Goal: Information Seeking & Learning: Learn about a topic

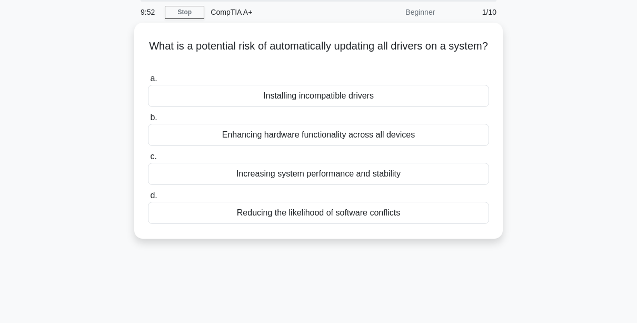
scroll to position [38, 0]
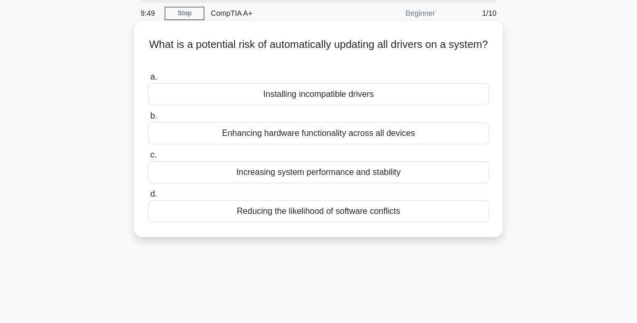
click at [253, 213] on div "Reducing the likelihood of software conflicts" at bounding box center [318, 211] width 341 height 22
click at [148, 198] on input "d. Reducing the likelihood of software conflicts" at bounding box center [148, 194] width 0 height 7
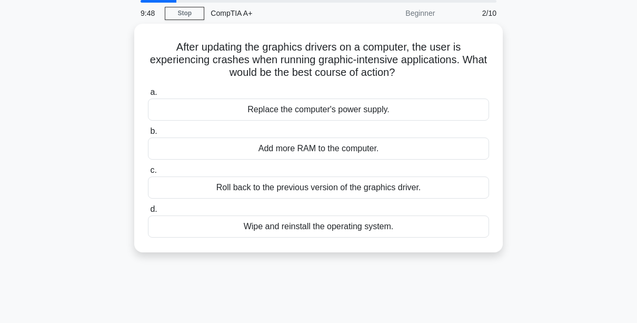
scroll to position [0, 0]
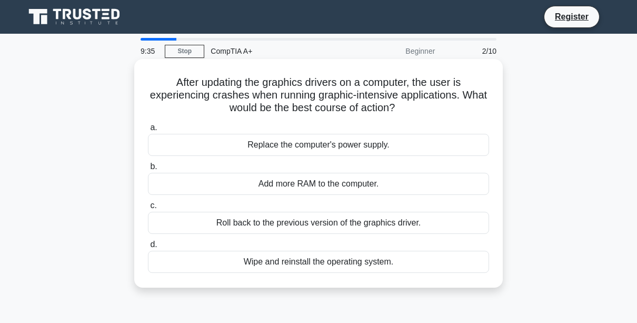
click at [206, 265] on div "Wipe and reinstall the operating system." at bounding box center [318, 262] width 341 height 22
click at [148, 248] on input "d. Wipe and reinstall the operating system." at bounding box center [148, 244] width 0 height 7
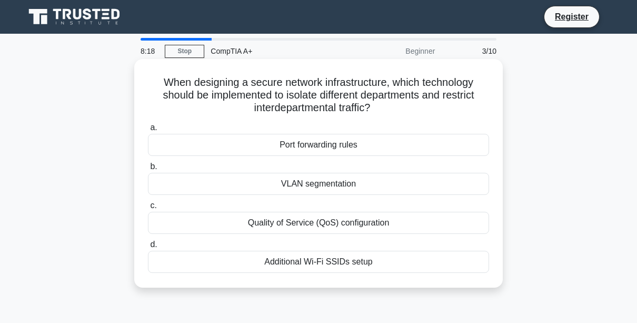
click at [314, 225] on div "Quality of Service (QoS) configuration" at bounding box center [318, 223] width 341 height 22
click at [148, 209] on input "c. Quality of Service (QoS) configuration" at bounding box center [148, 205] width 0 height 7
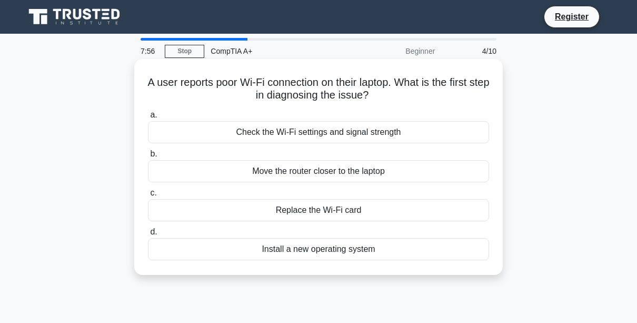
click at [360, 137] on div "Check the Wi-Fi settings and signal strength" at bounding box center [318, 132] width 341 height 22
click at [148, 119] on input "a. Check the Wi-Fi settings and signal strength" at bounding box center [148, 115] width 0 height 7
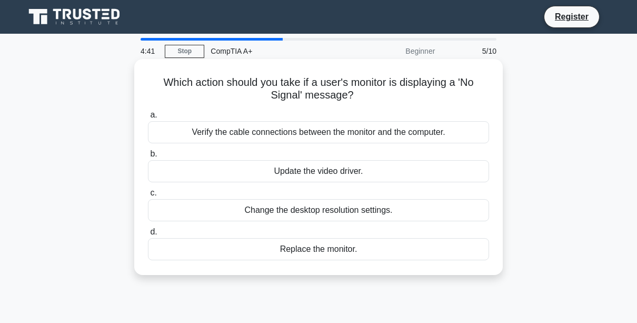
click at [389, 211] on div "Change the desktop resolution settings." at bounding box center [318, 210] width 341 height 22
click at [148, 196] on input "c. Change the desktop resolution settings." at bounding box center [148, 193] width 0 height 7
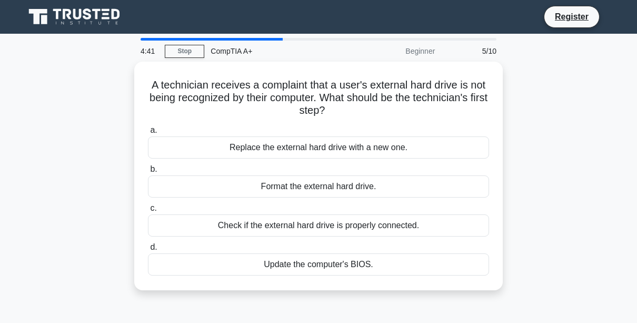
click at [389, 211] on label "c. Check if the external hard drive is properly connected." at bounding box center [318, 219] width 341 height 35
click at [148, 211] on input "c. Check if the external hard drive is properly connected." at bounding box center [148, 208] width 0 height 7
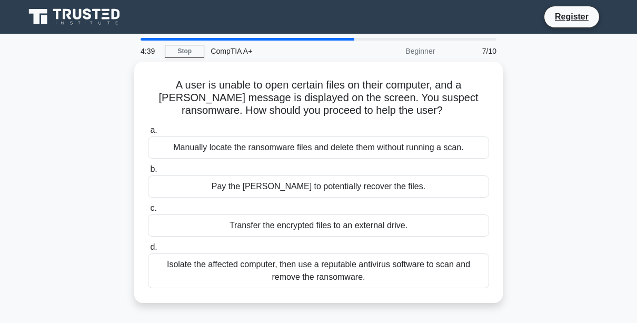
click at [383, 176] on div "Pay the ransom to potentially recover the files." at bounding box center [318, 186] width 341 height 22
click at [148, 173] on input "b. Pay the ransom to potentially recover the files." at bounding box center [148, 169] width 0 height 7
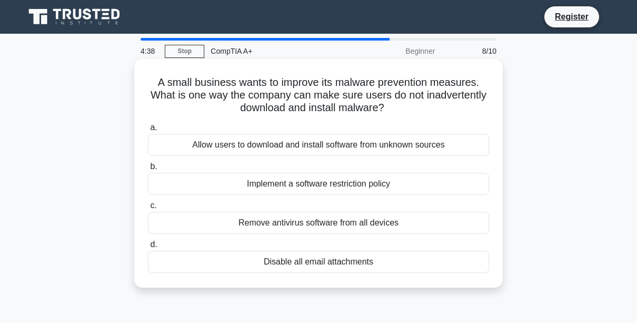
click at [375, 138] on div "Allow users to download and install software from unknown sources" at bounding box center [318, 145] width 341 height 22
click at [148, 131] on input "a. Allow users to download and install software from unknown sources" at bounding box center [148, 127] width 0 height 7
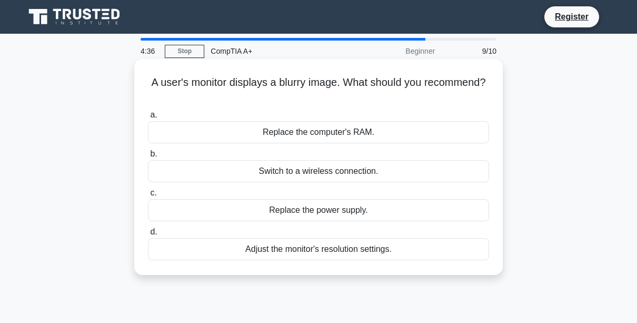
click at [366, 222] on div "a. Replace the computer's RAM. b. Switch to a wireless connection. c. d." at bounding box center [319, 184] width 354 height 156
click at [365, 215] on div "Replace the power supply." at bounding box center [318, 210] width 341 height 22
click at [148, 196] on input "c. Replace the power supply." at bounding box center [148, 193] width 0 height 7
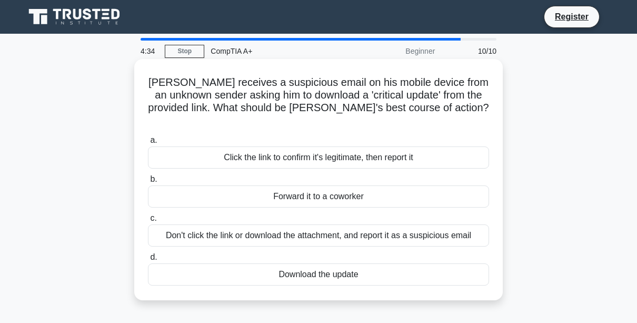
click at [374, 146] on div "Click the link to confirm it's legitimate, then report it" at bounding box center [318, 157] width 341 height 22
click at [148, 144] on input "a. Click the link to confirm it's legitimate, then report it" at bounding box center [148, 140] width 0 height 7
